Goal: Task Accomplishment & Management: Complete application form

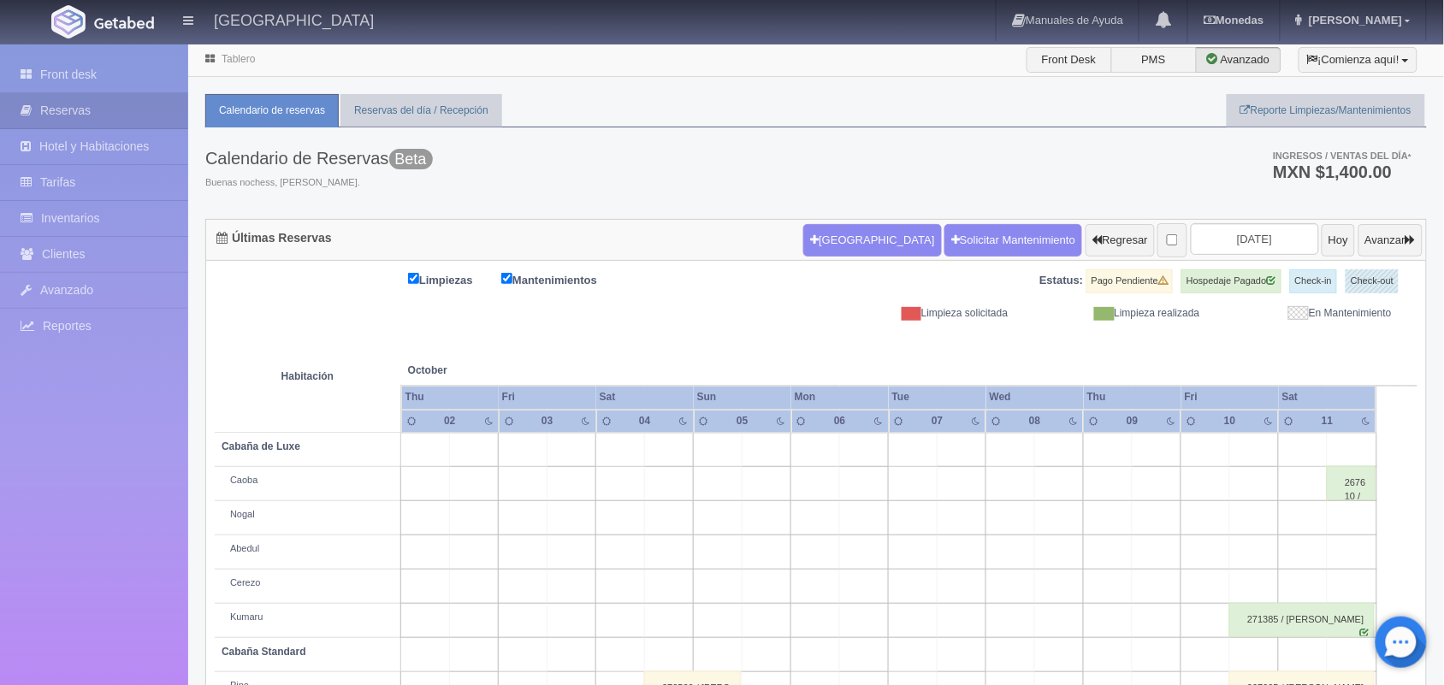
click at [231, 62] on link "Tablero" at bounding box center [238, 59] width 33 height 12
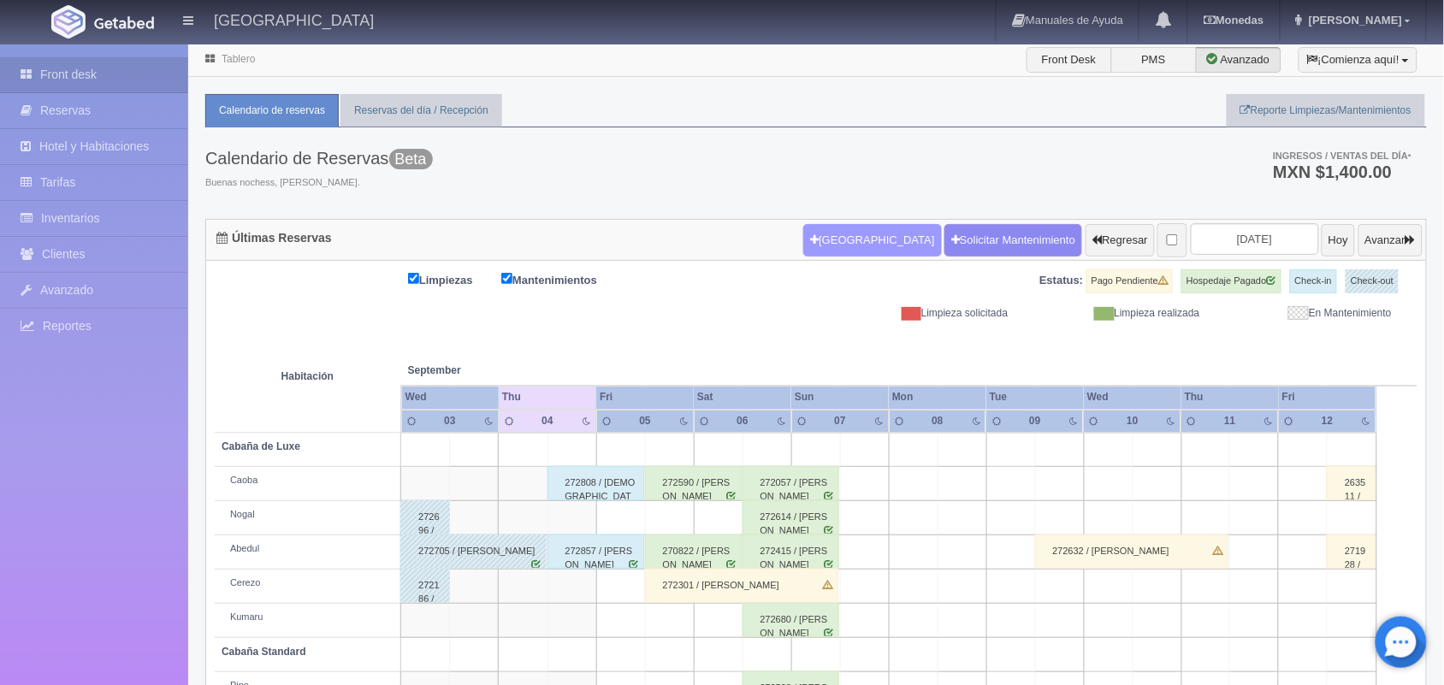
click at [822, 246] on button "Nueva Reserva" at bounding box center [872, 240] width 138 height 33
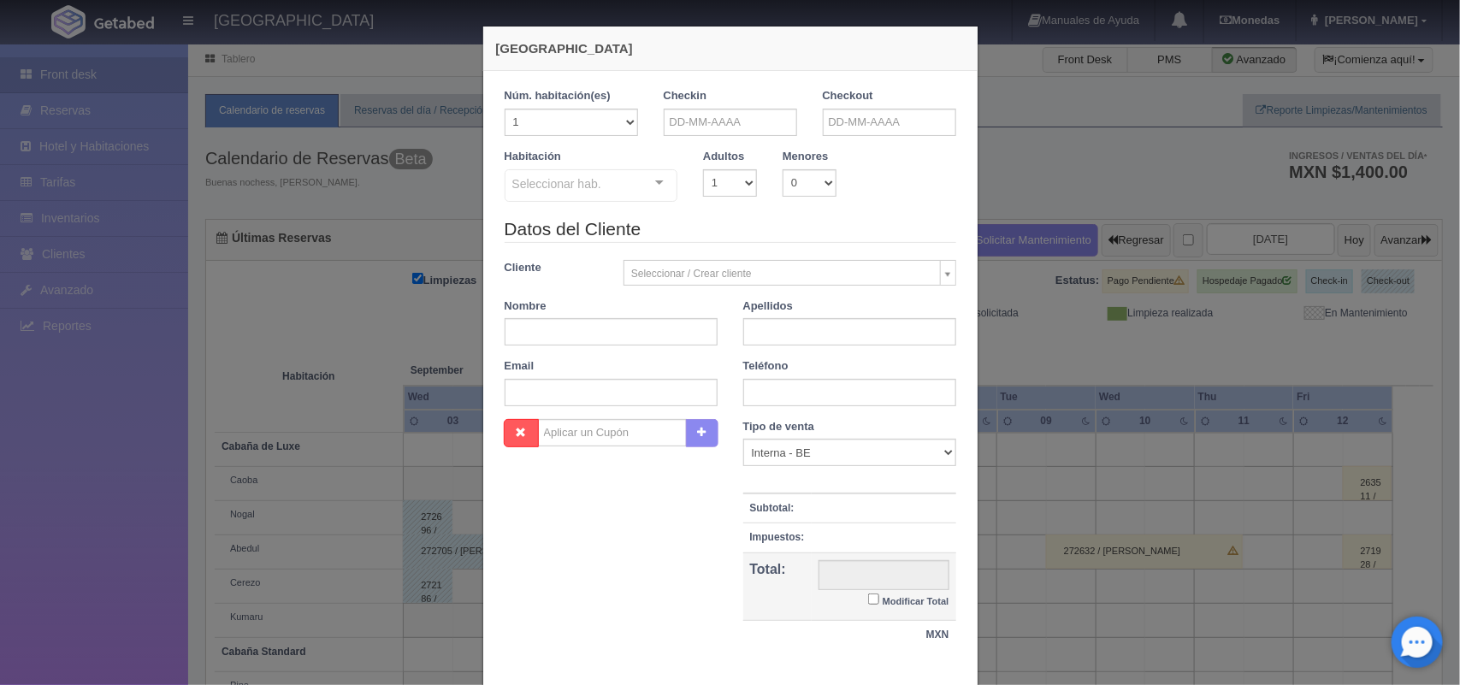
checkbox input "false"
click at [736, 178] on select "1 2 3 4 5 6 7 8 9 10" at bounding box center [730, 182] width 54 height 27
select select "2"
click at [703, 169] on select "1 2 3 4 5 6 7 8 9 10" at bounding box center [730, 182] width 54 height 27
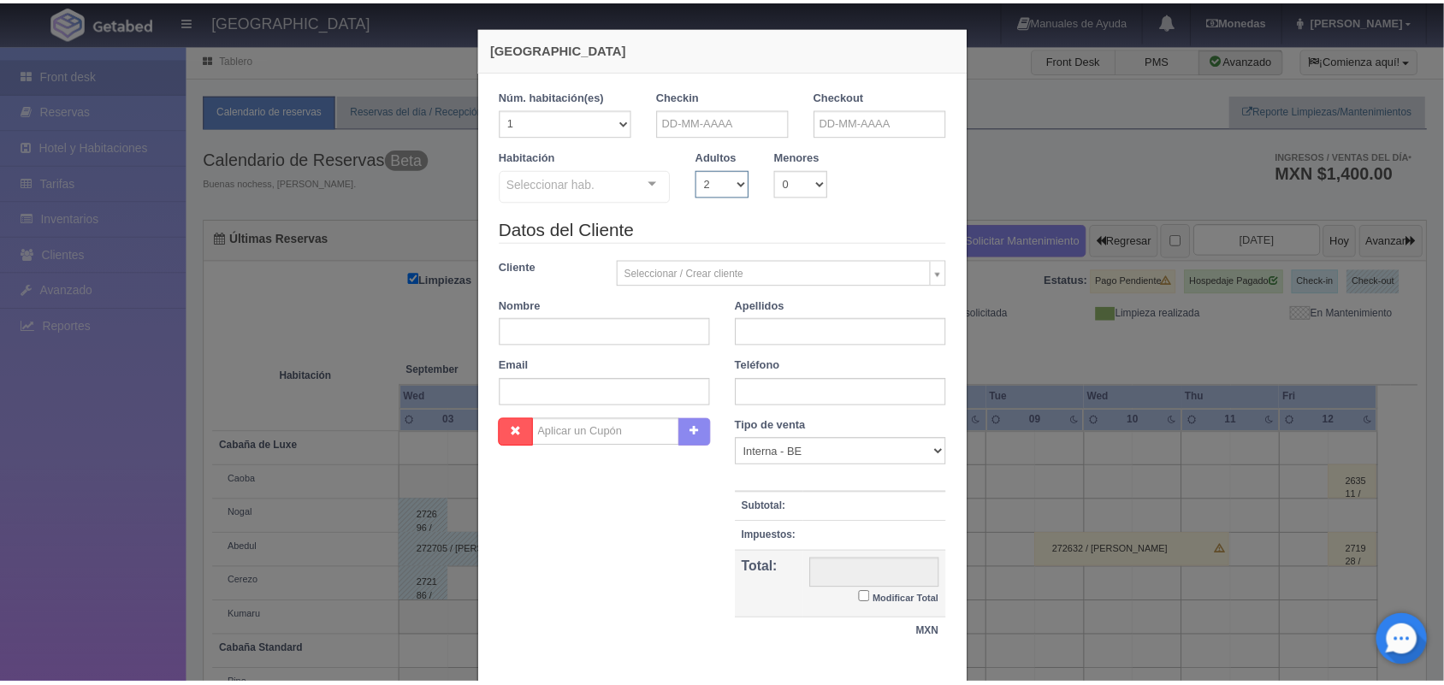
scroll to position [103, 0]
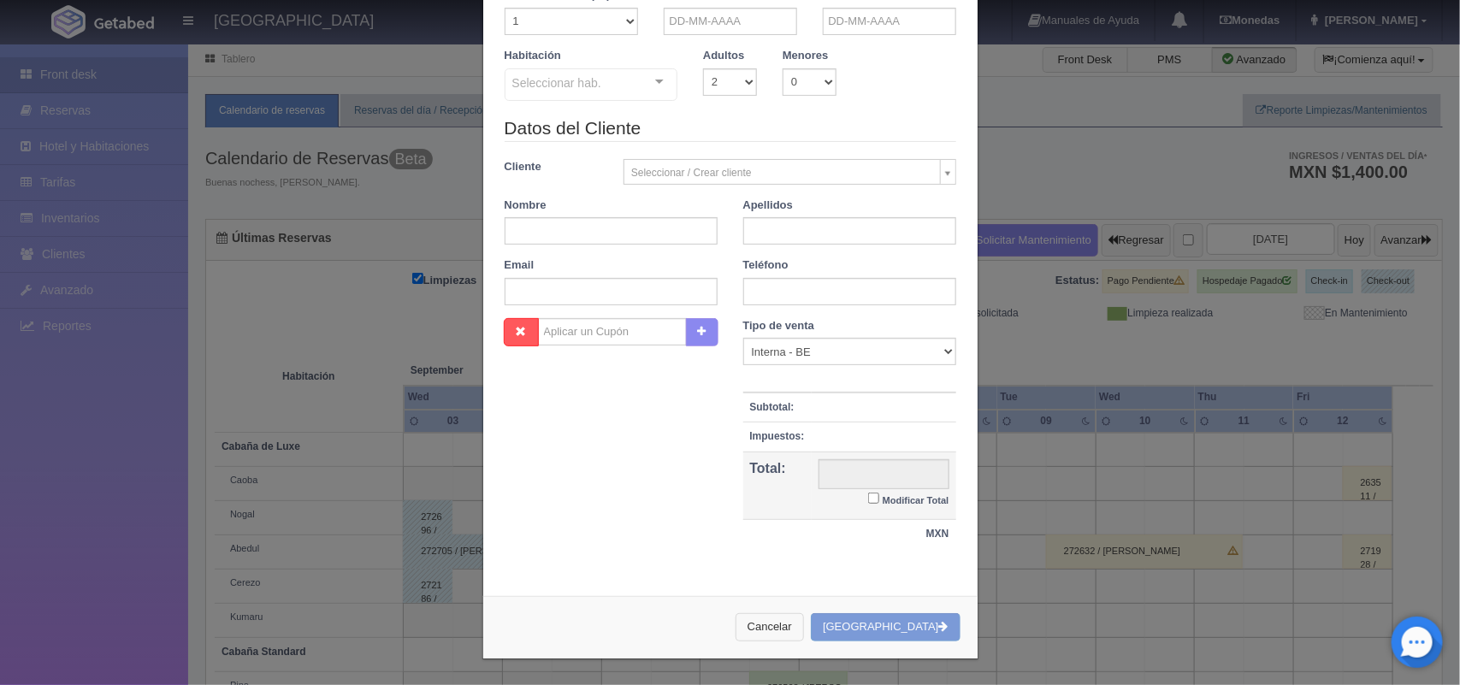
click at [798, 620] on button "Cancelar" at bounding box center [770, 627] width 68 height 28
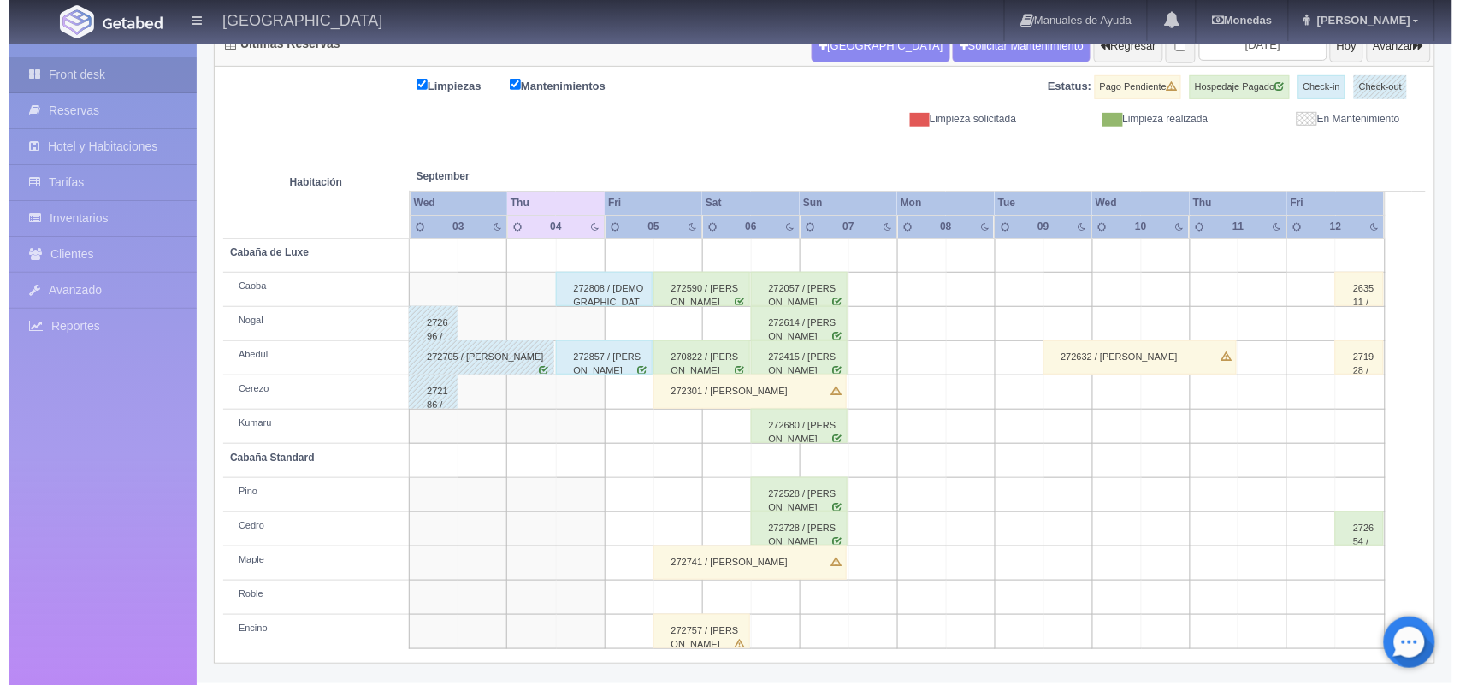
scroll to position [0, 0]
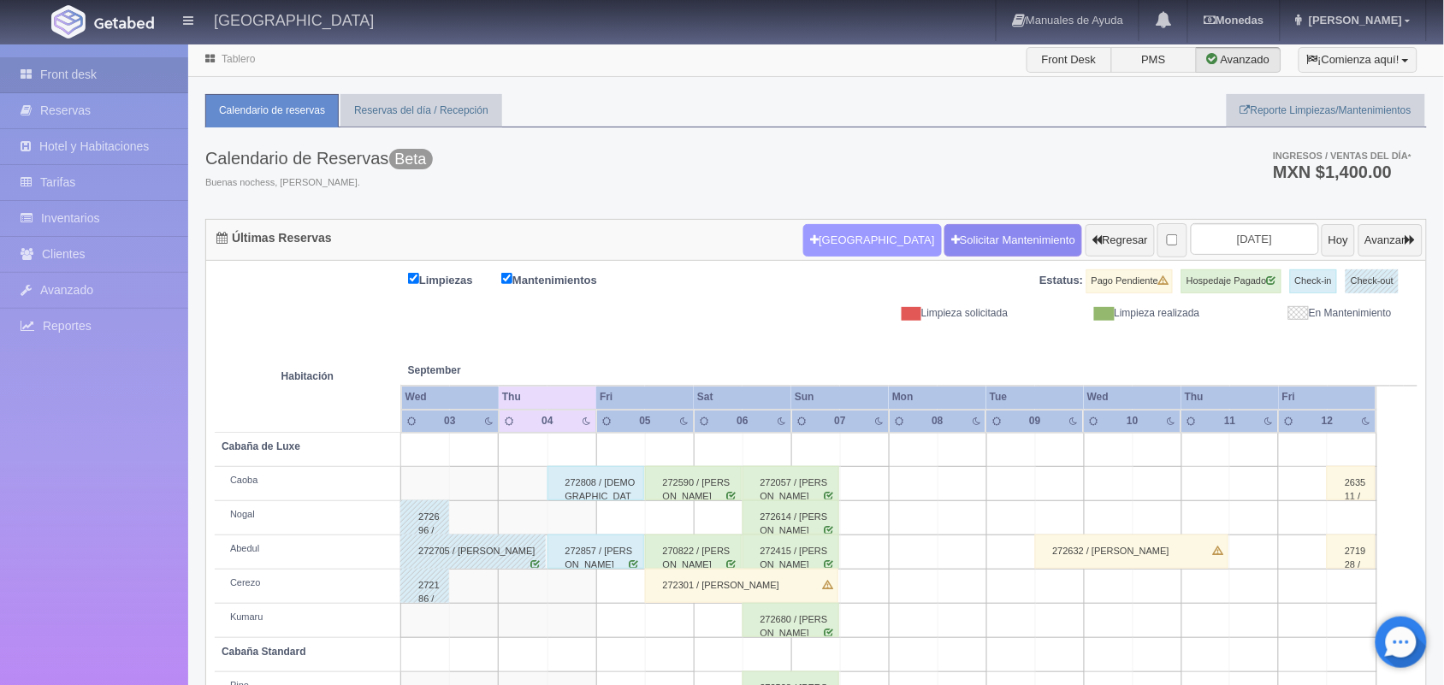
click at [826, 237] on button "Nueva Reserva" at bounding box center [872, 240] width 138 height 33
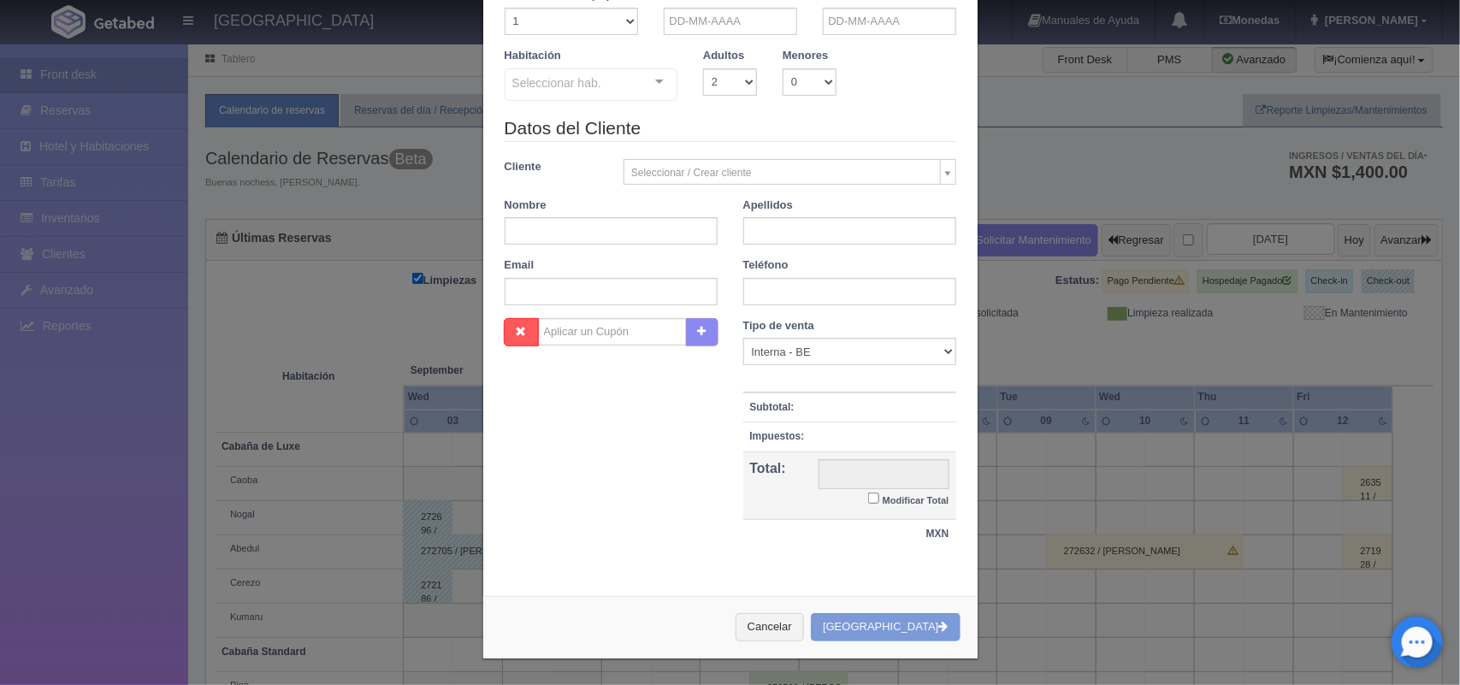
checkbox input "false"
click at [715, 23] on input "text" at bounding box center [730, 21] width 133 height 27
click at [813, 52] on span "Next" at bounding box center [816, 47] width 14 height 14
click at [815, 98] on link "4" at bounding box center [815, 100] width 22 height 25
type input "[DATE]"
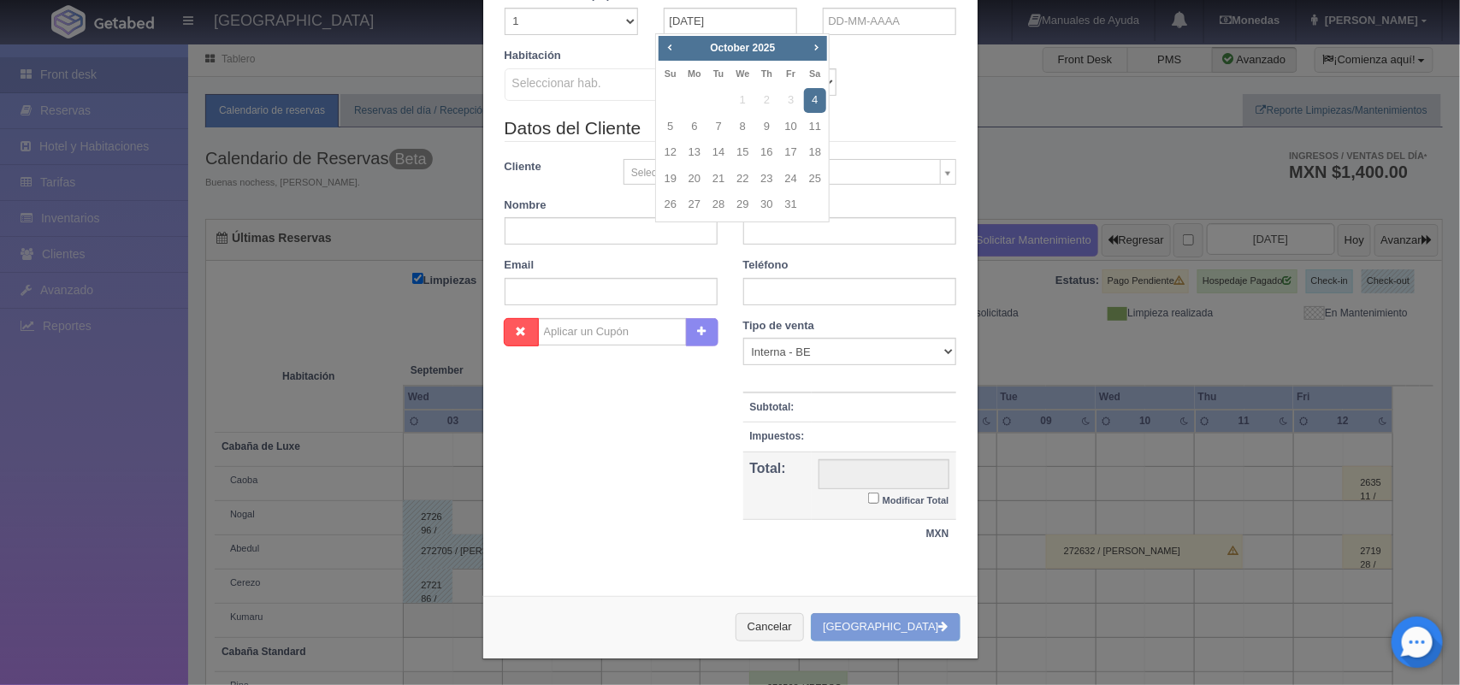
checkbox input "false"
click at [867, 15] on input "text" at bounding box center [889, 21] width 133 height 27
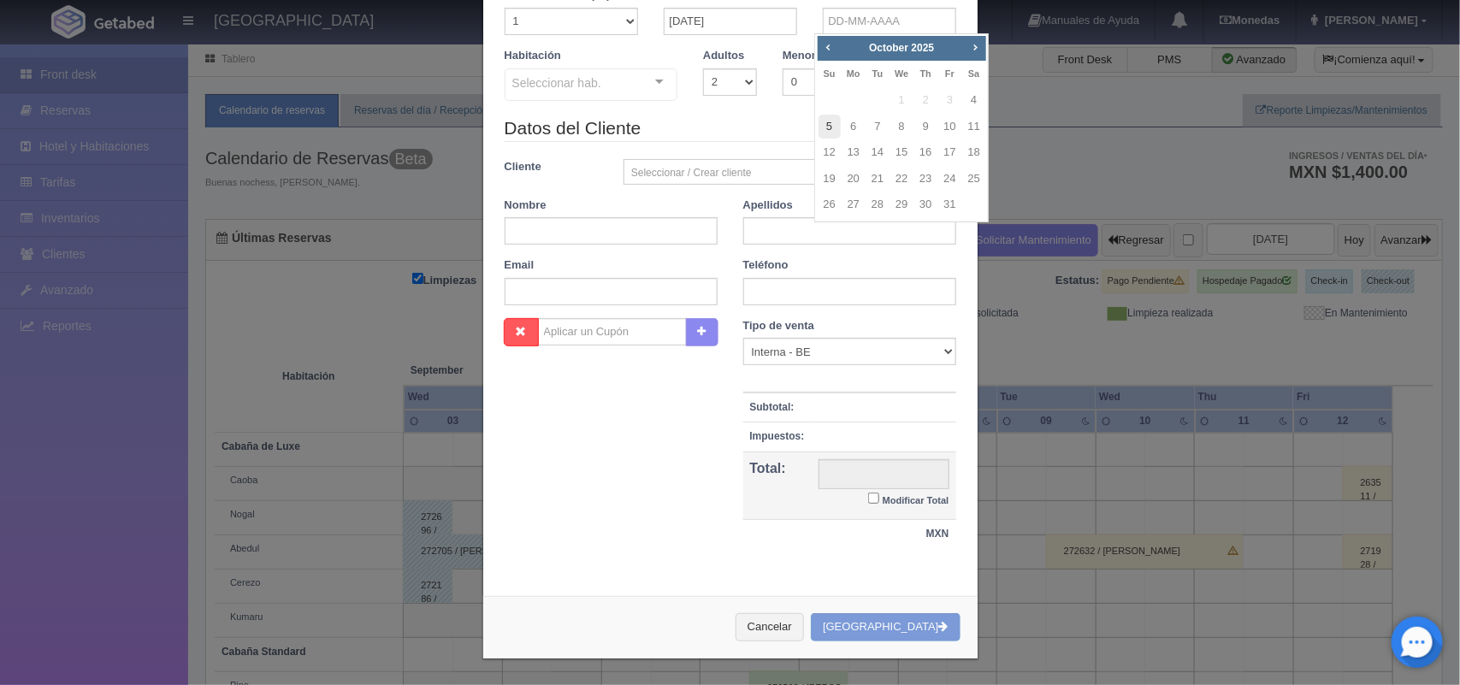
click at [832, 124] on link "5" at bounding box center [830, 127] width 22 height 25
type input "[DATE]"
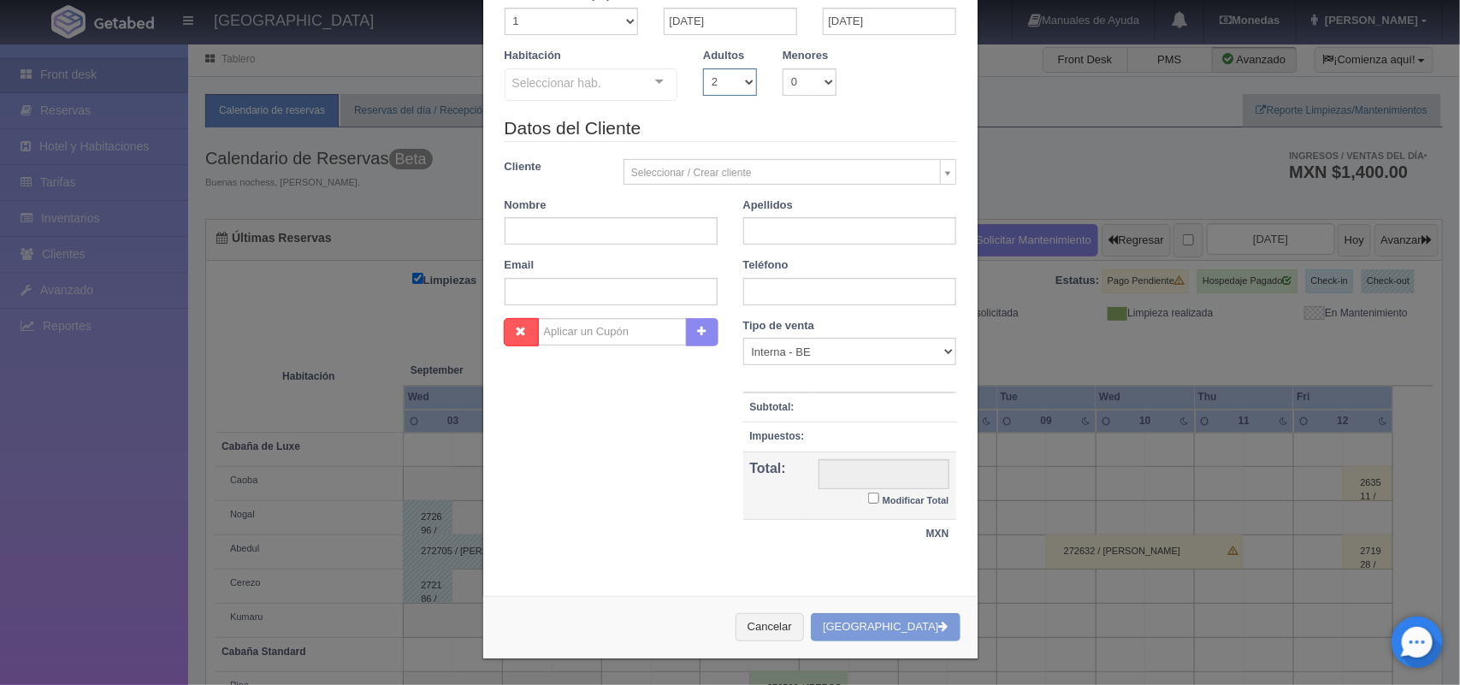
click at [727, 87] on select "1 2 3 4 5 6 7 8 9 10" at bounding box center [730, 81] width 54 height 27
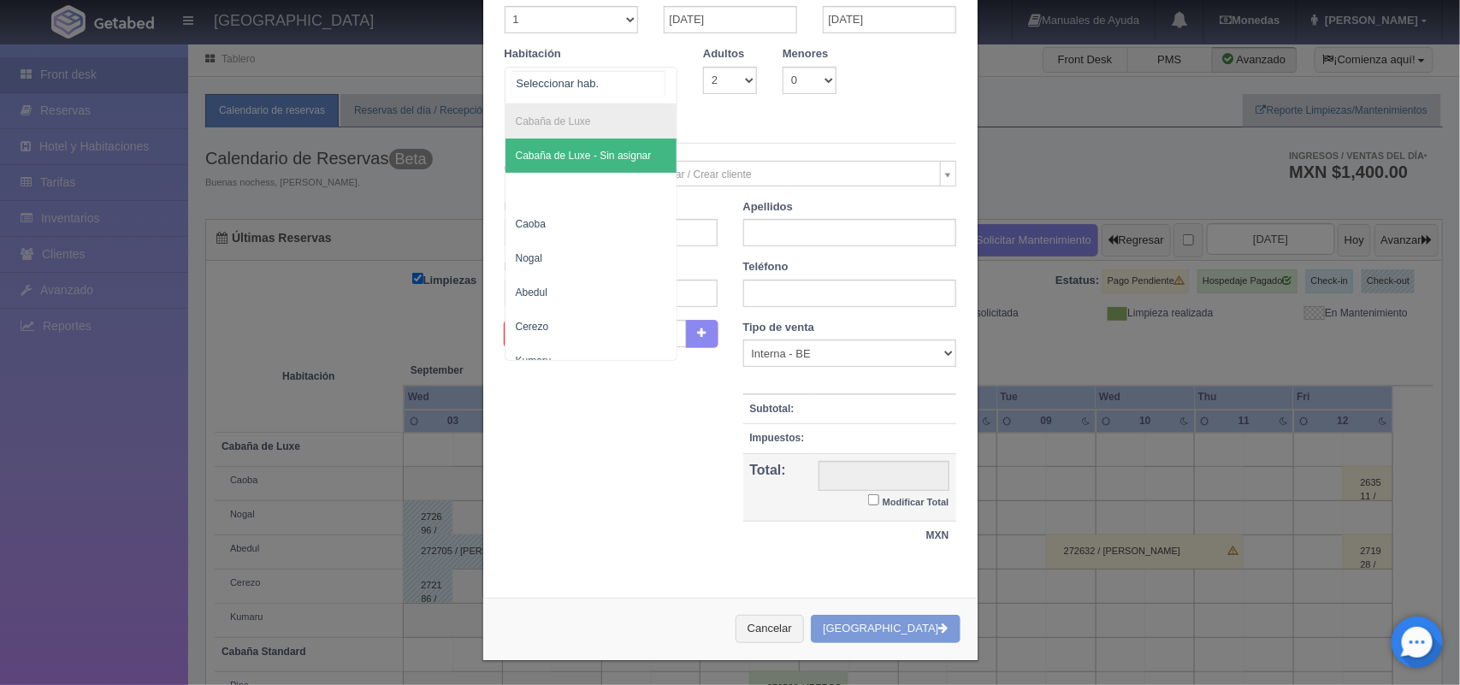
click at [644, 81] on div "Cabaña de Luxe Cabaña de Luxe - Sin asignar Caoba Nogal Abedul Cerezo Kumaru Ca…" at bounding box center [592, 86] width 174 height 38
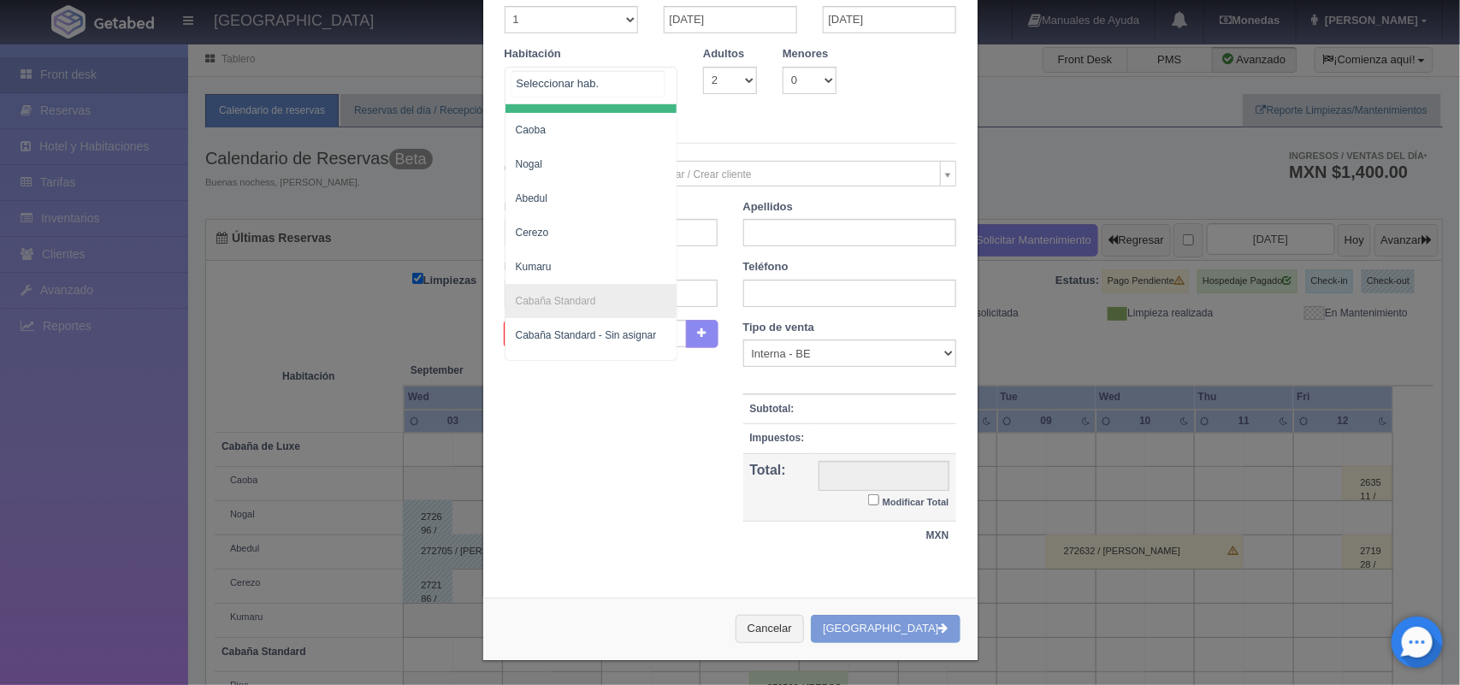
scroll to position [101, 0]
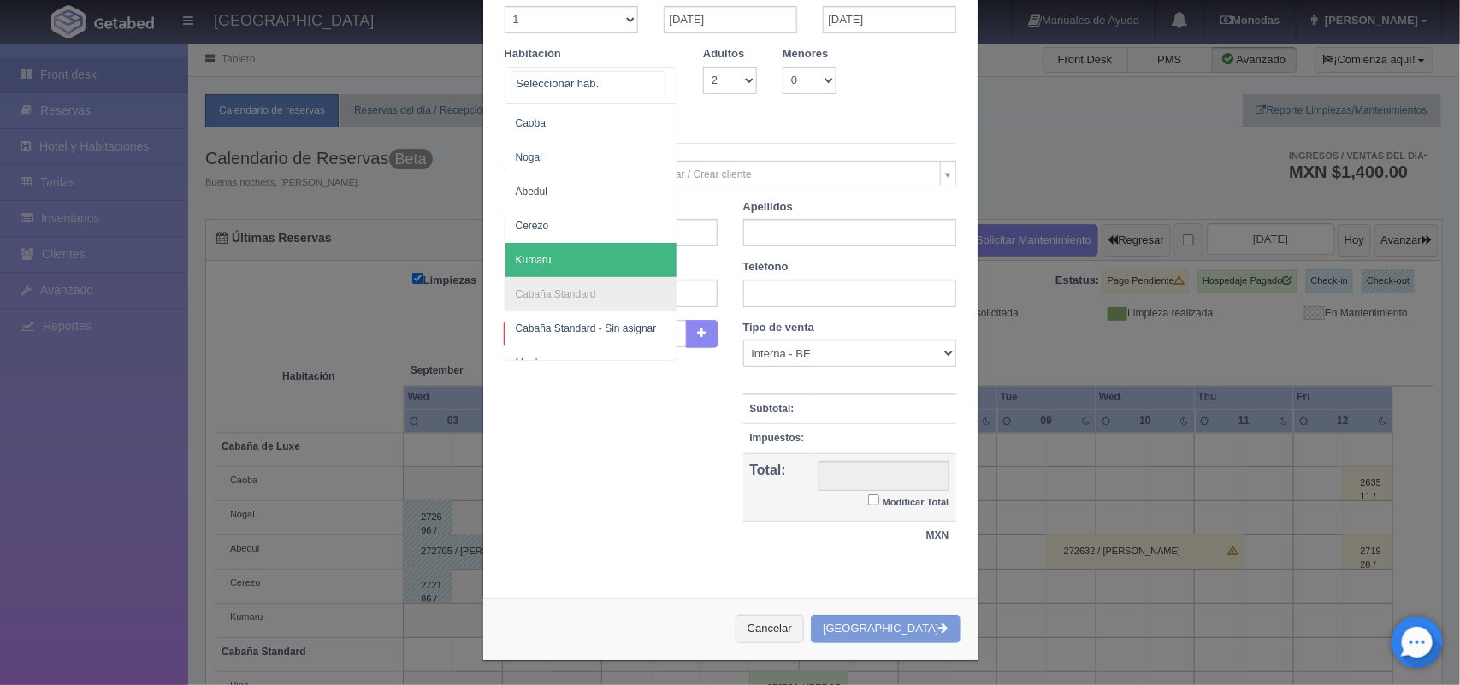
click at [600, 255] on span "Kumaru" at bounding box center [592, 260] width 172 height 34
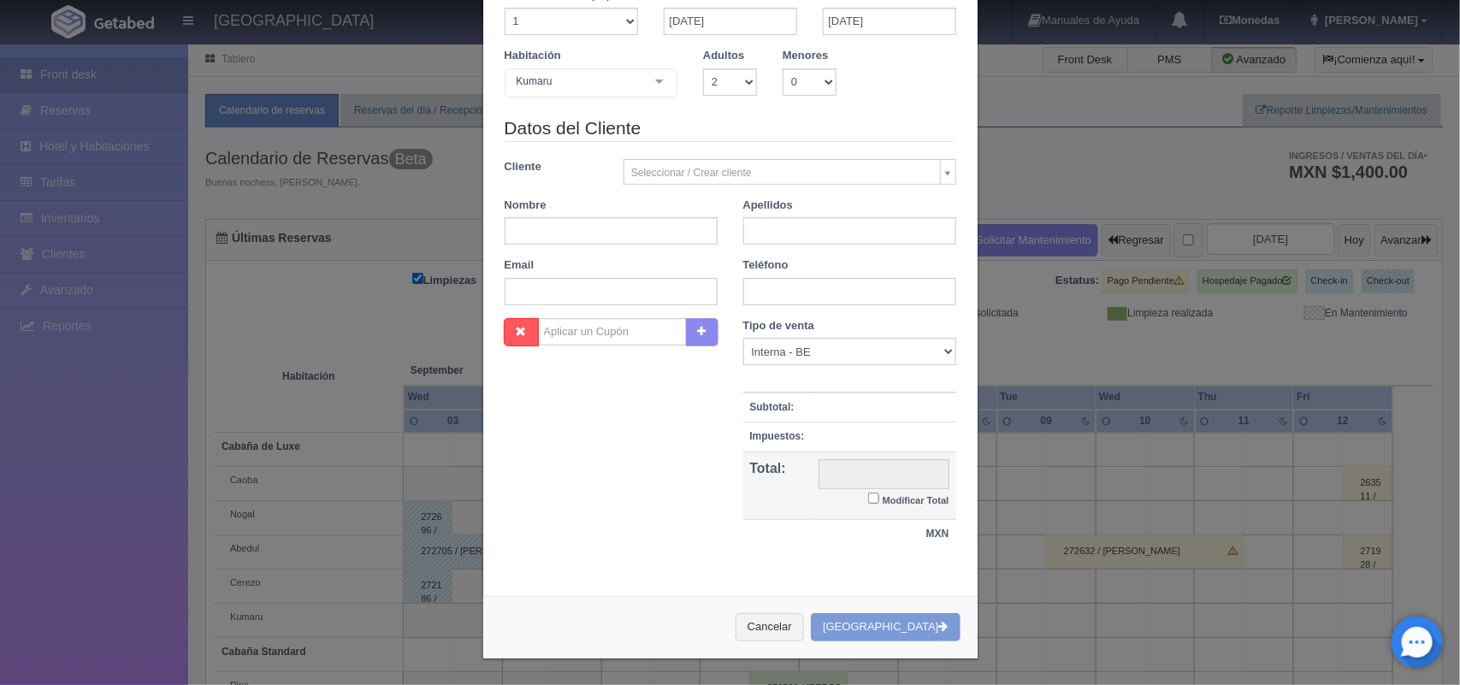
checkbox input "false"
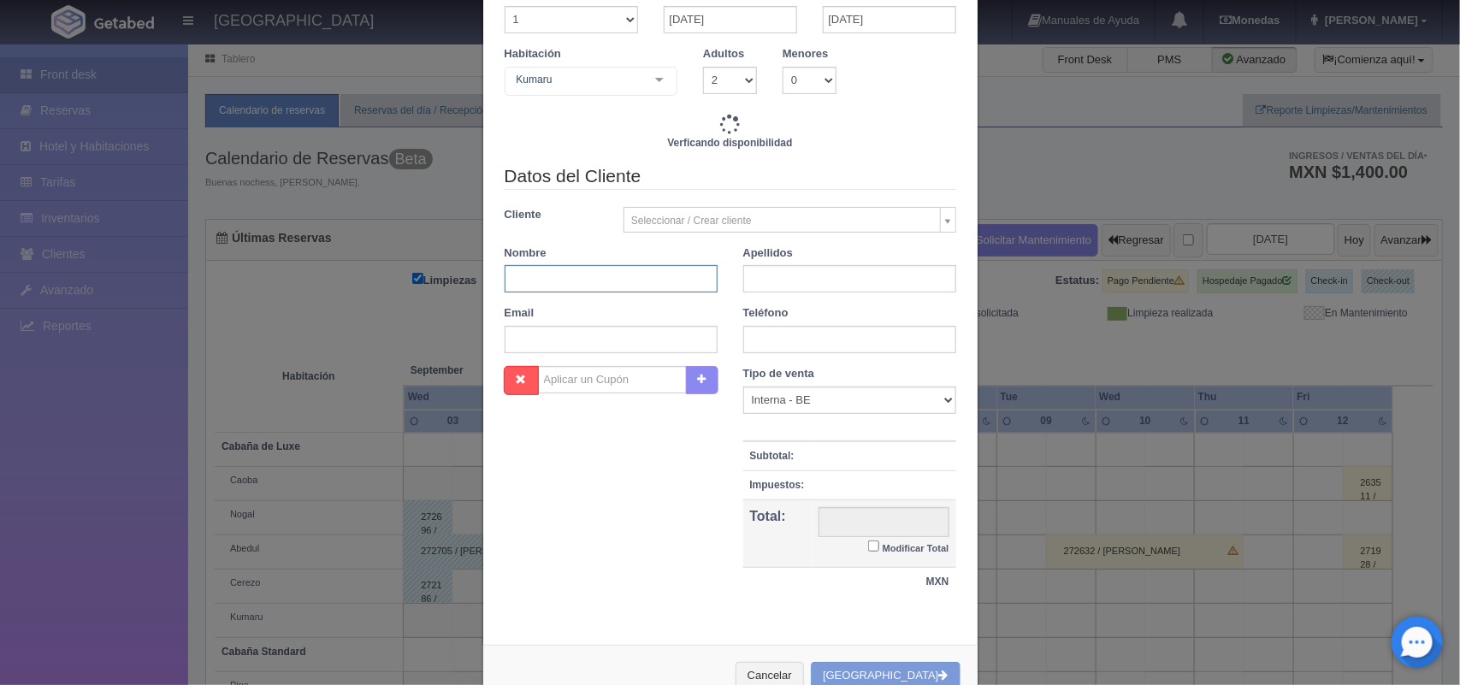
type input "2220.00"
checkbox input "false"
click at [601, 275] on input "text" at bounding box center [611, 278] width 213 height 27
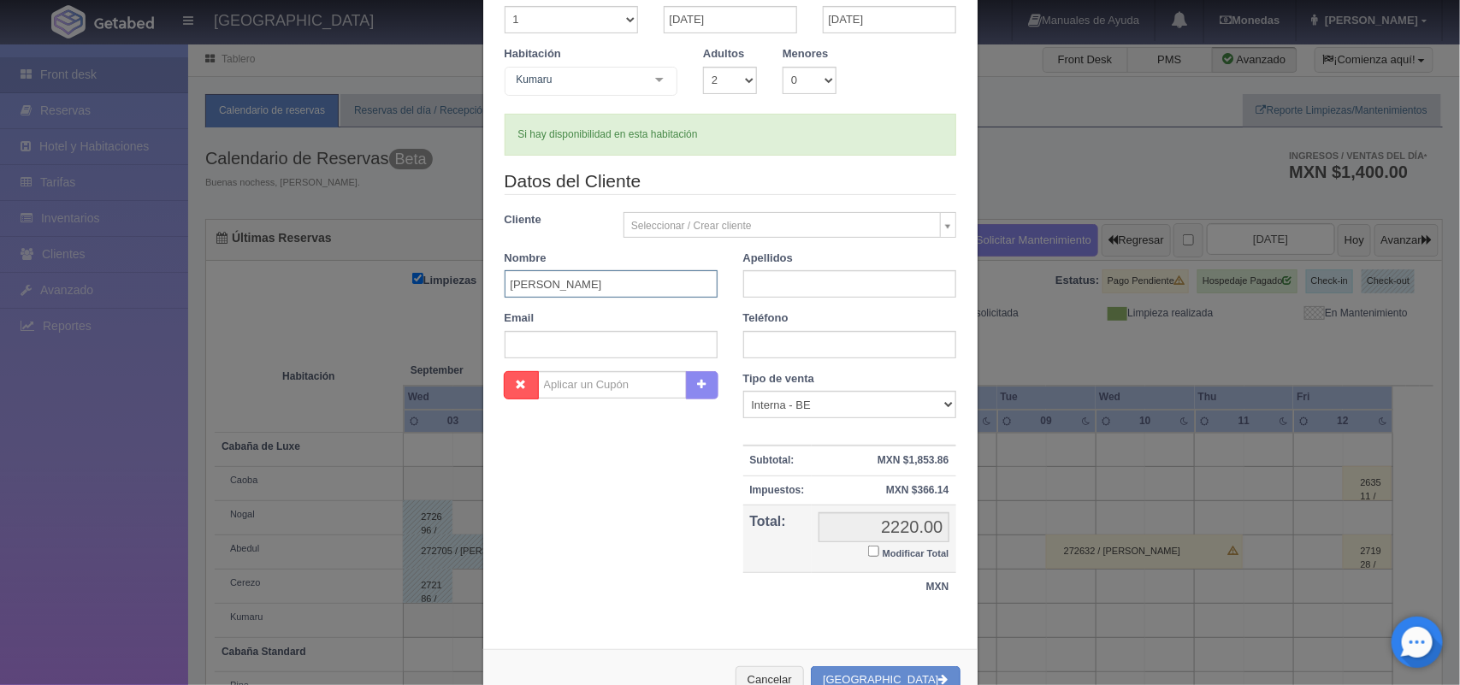
type input "[PERSON_NAME]"
click at [772, 285] on input "text" at bounding box center [849, 283] width 213 height 27
type input "[PERSON_NAME]"
click at [839, 336] on input "text" at bounding box center [849, 344] width 213 height 27
type input "5540599044"
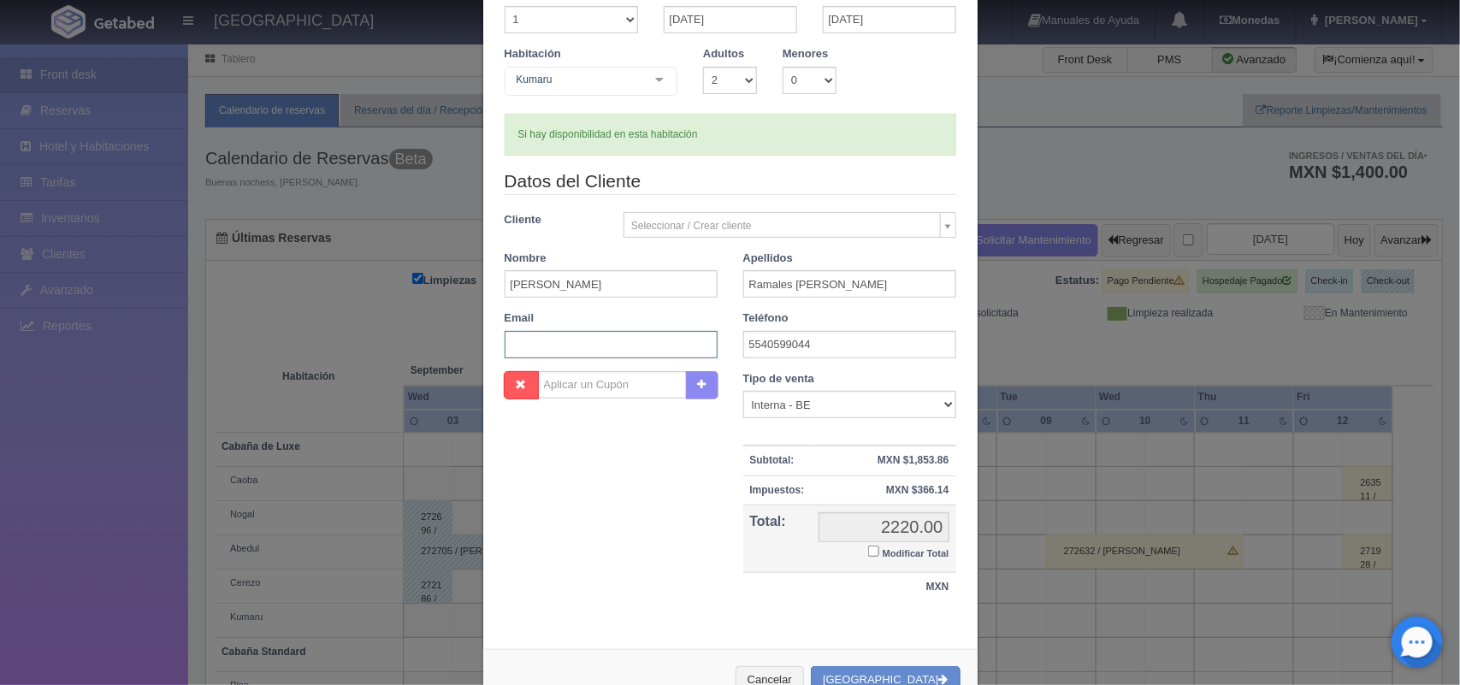
click at [663, 348] on input "text" at bounding box center [611, 344] width 213 height 27
paste input "[EMAIL_ADDRESS][DOMAIN_NAME]"
type input "[EMAIL_ADDRESS][DOMAIN_NAME]"
click at [868, 554] on input "Modificar Total" at bounding box center [873, 551] width 11 height 11
checkbox input "true"
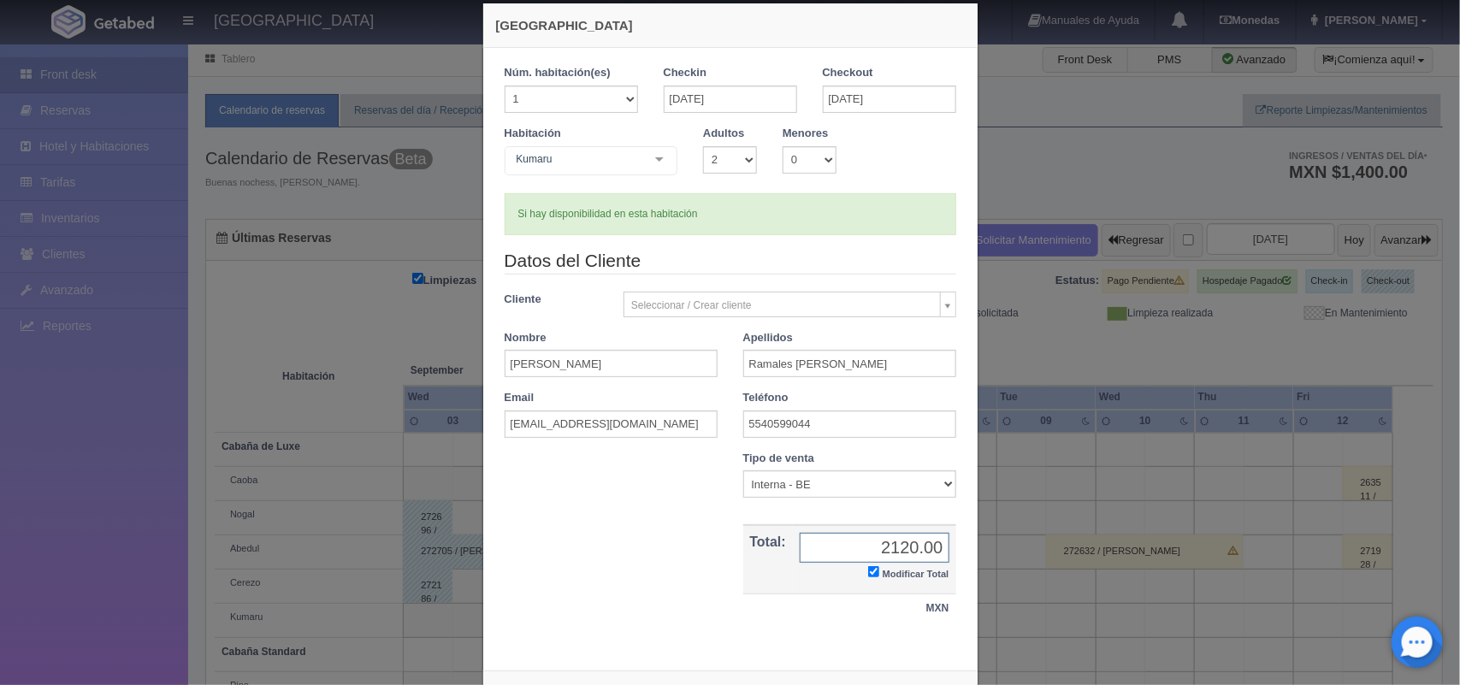
scroll to position [98, 0]
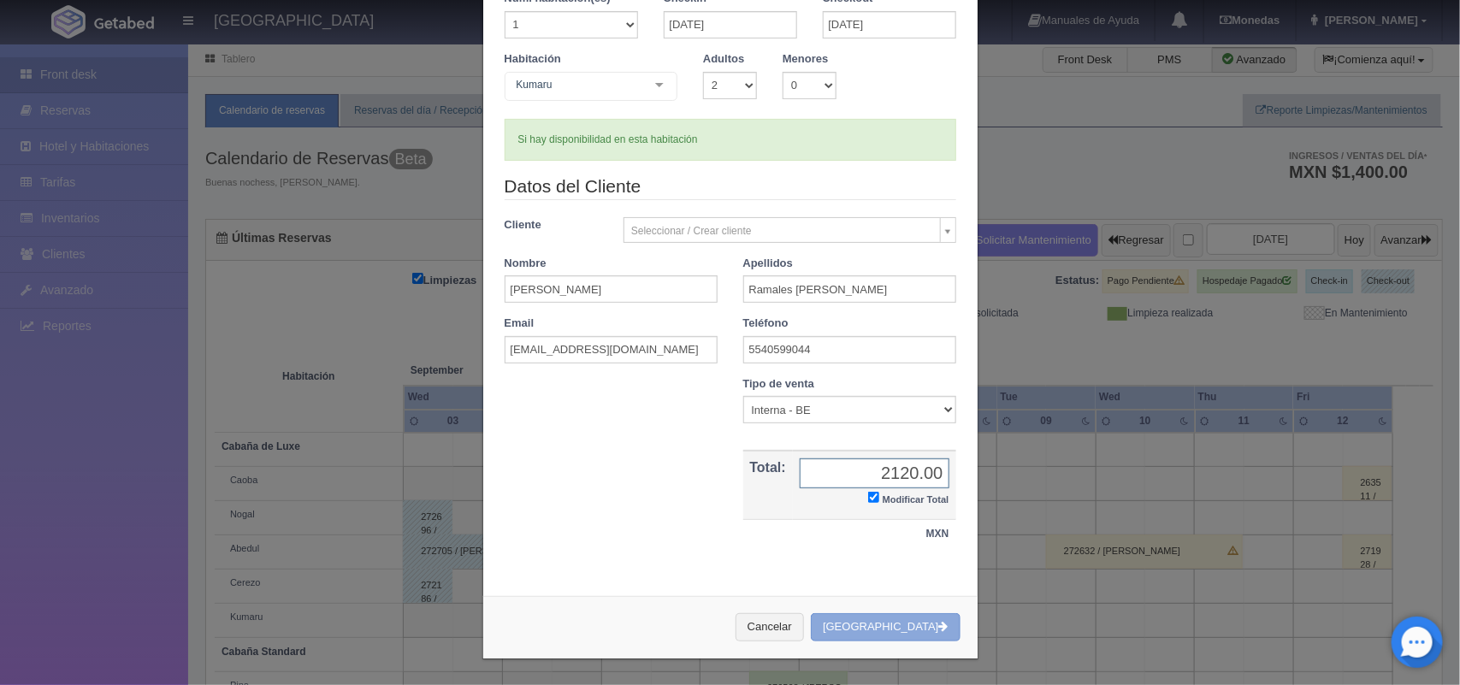
type input "2120.00"
click at [888, 622] on button "Crear Reserva" at bounding box center [885, 627] width 149 height 28
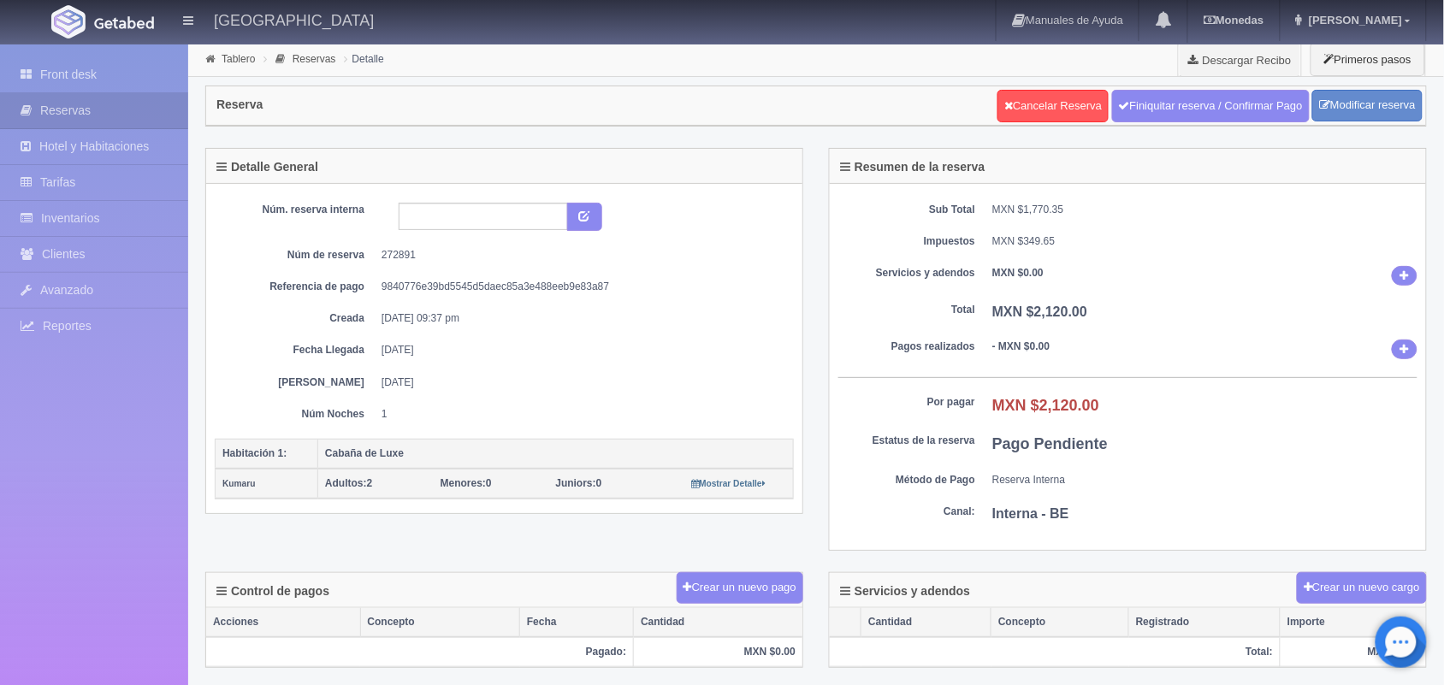
click at [730, 575] on div "Crear un nuevo pago" at bounding box center [740, 587] width 127 height 33
click at [737, 588] on button "Crear un nuevo pago" at bounding box center [740, 588] width 127 height 32
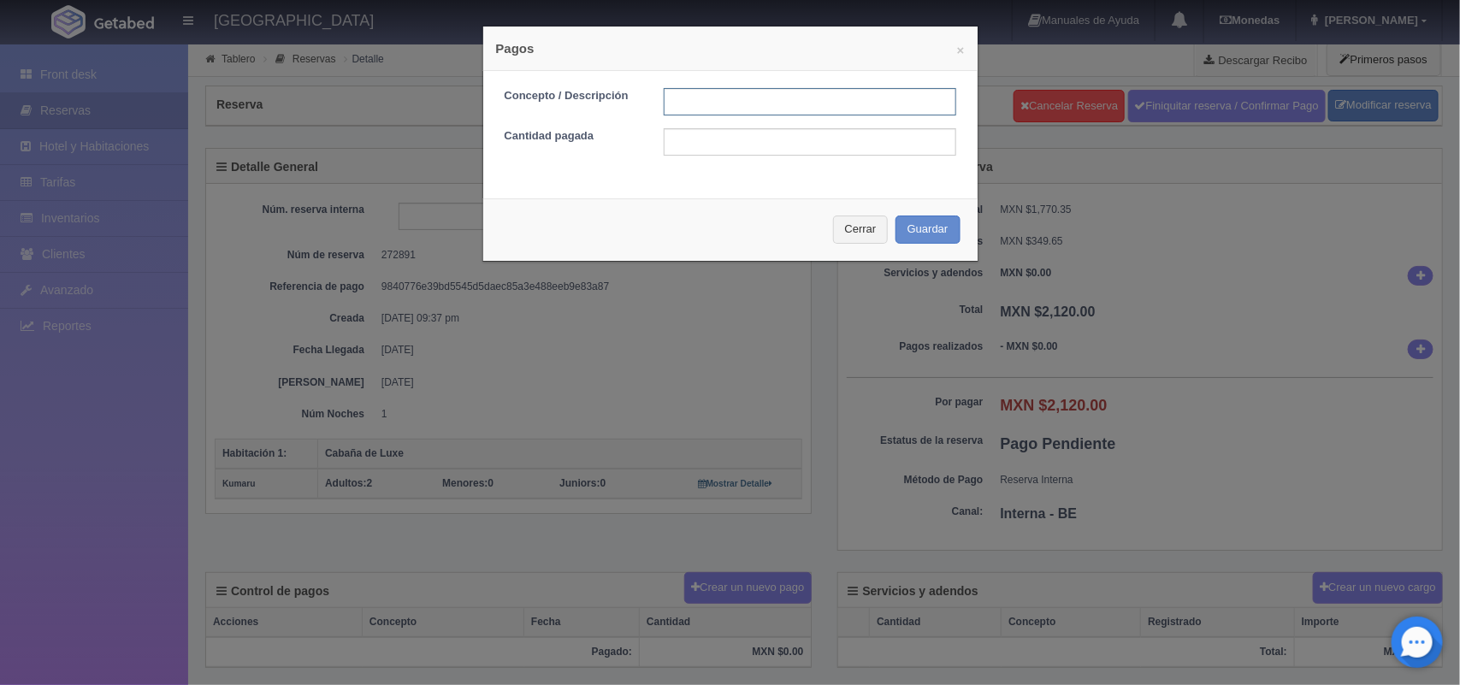
click at [764, 104] on input "text" at bounding box center [810, 101] width 293 height 27
type input "Pago transferencia 04/09/2025"
click at [826, 146] on input "text" at bounding box center [810, 141] width 293 height 27
type input "2120.00"
click at [928, 234] on button "Guardar" at bounding box center [928, 230] width 65 height 28
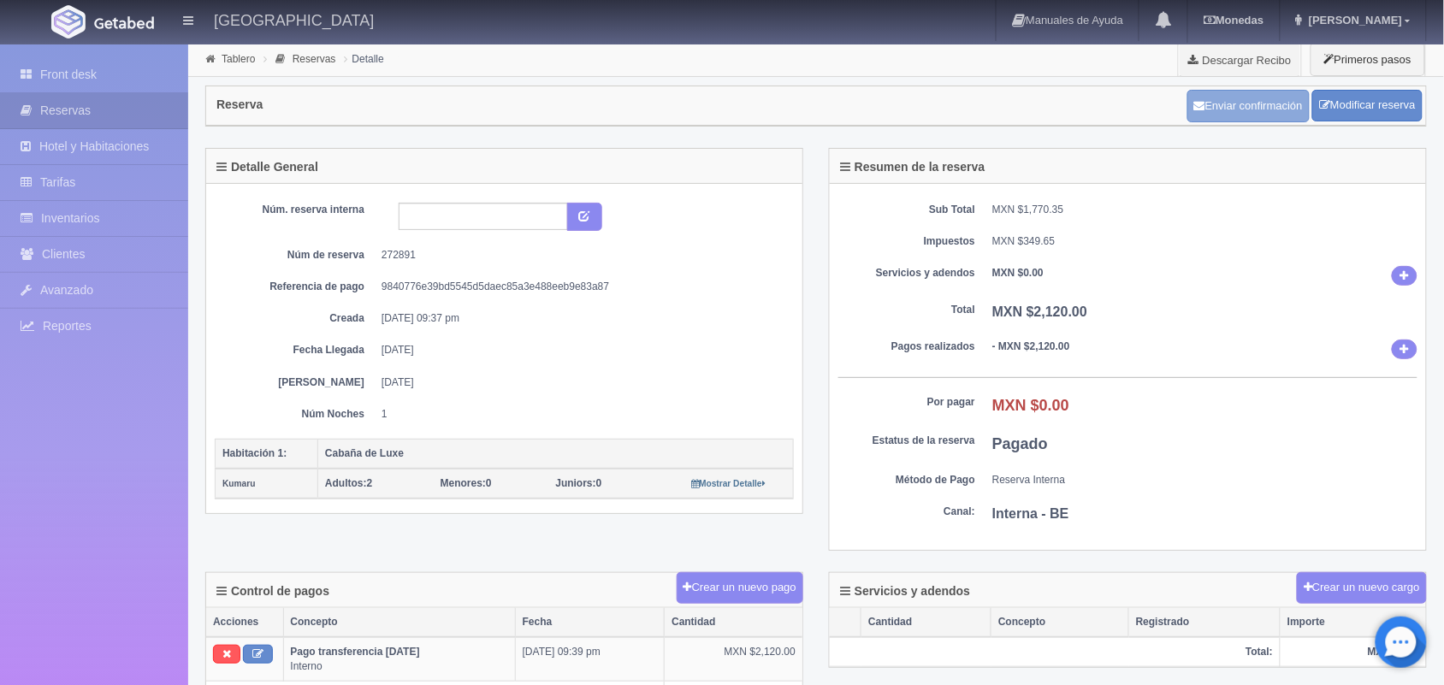
click at [1246, 108] on button "Enviar confirmación" at bounding box center [1248, 106] width 122 height 33
